Goal: Navigation & Orientation: Find specific page/section

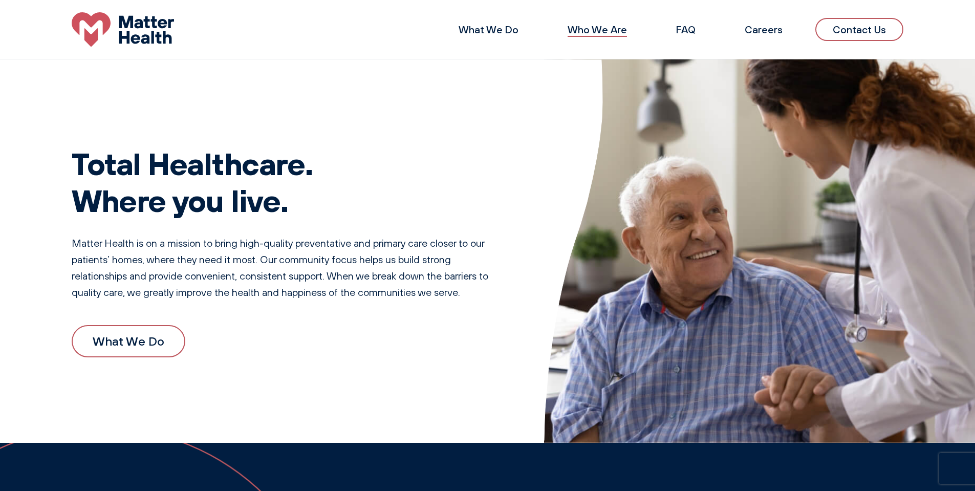
click at [612, 28] on link "Who We Are" at bounding box center [597, 29] width 59 height 13
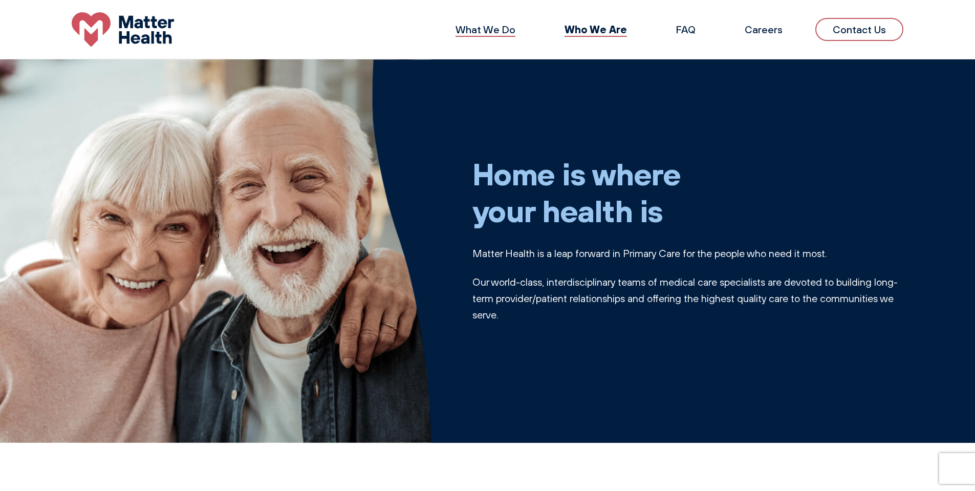
click at [502, 24] on link "What We Do" at bounding box center [486, 29] width 60 height 13
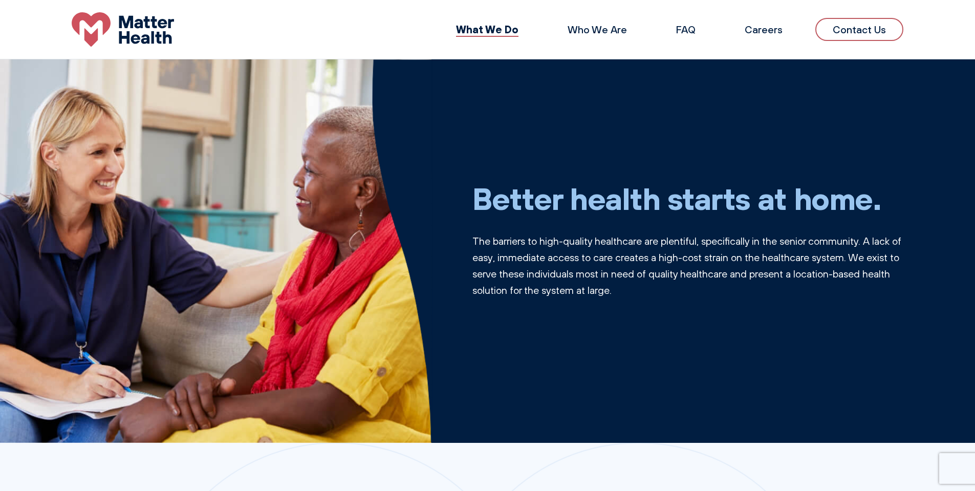
click at [757, 20] on li "Careers" at bounding box center [764, 29] width 71 height 25
click at [760, 31] on link "Careers" at bounding box center [764, 29] width 38 height 13
